Goal: Task Accomplishment & Management: Complete application form

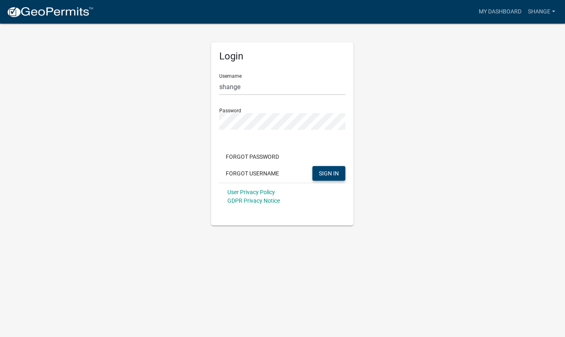
click at [323, 173] on span "SIGN IN" at bounding box center [329, 172] width 20 height 7
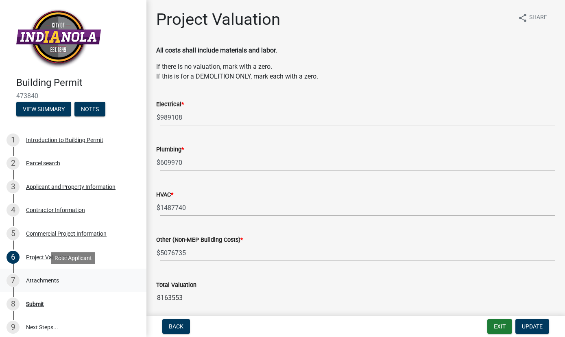
click at [38, 278] on div "Attachments" at bounding box center [42, 280] width 33 height 6
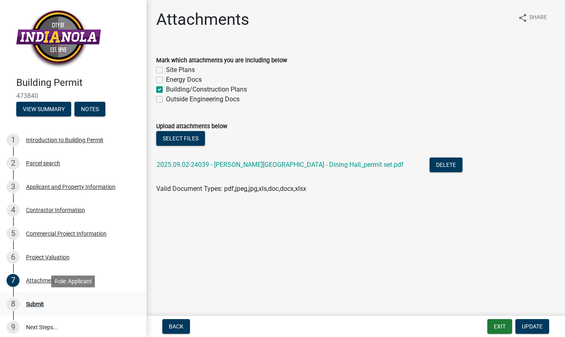
click at [35, 303] on div "Submit" at bounding box center [35, 304] width 18 height 6
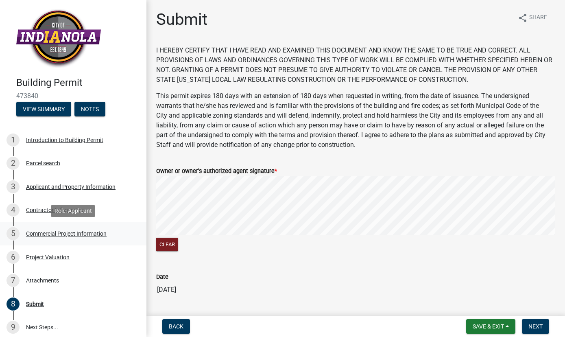
click at [94, 235] on div "Commercial Project Information" at bounding box center [66, 233] width 80 height 6
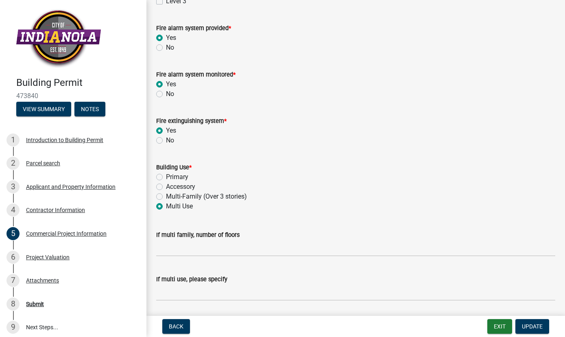
scroll to position [266, 0]
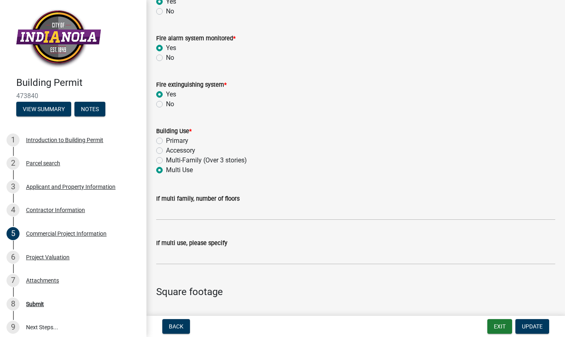
click at [166, 140] on label "Primary" at bounding box center [177, 141] width 22 height 10
click at [166, 140] on input "Primary" at bounding box center [168, 138] width 5 height 5
radio input "true"
click at [527, 324] on span "Update" at bounding box center [531, 326] width 21 height 7
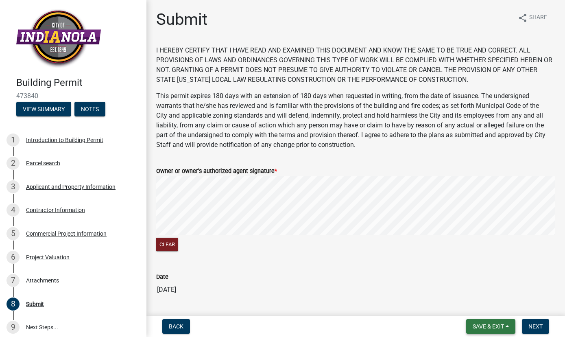
click at [504, 324] on span "Save & Exit" at bounding box center [487, 326] width 31 height 7
click at [480, 304] on button "Save & Exit" at bounding box center [482, 305] width 65 height 20
